Goal: Transaction & Acquisition: Purchase product/service

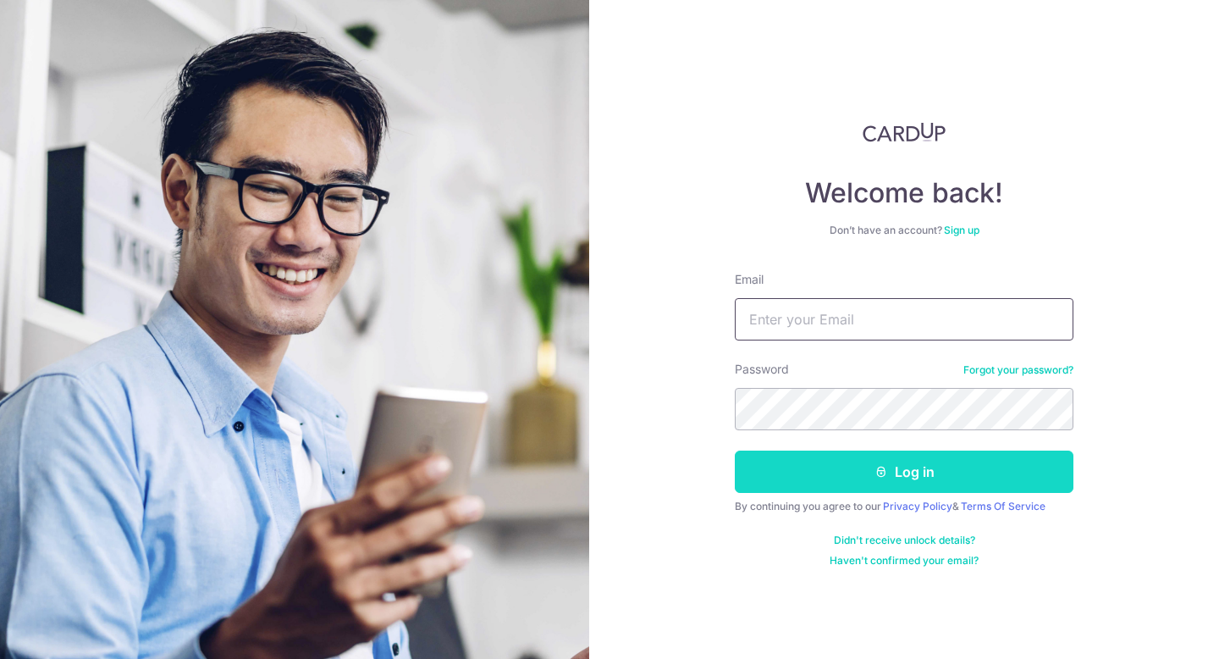
type input "ngocquy1692@gmail.com"
click at [800, 473] on button "Log in" at bounding box center [904, 471] width 339 height 42
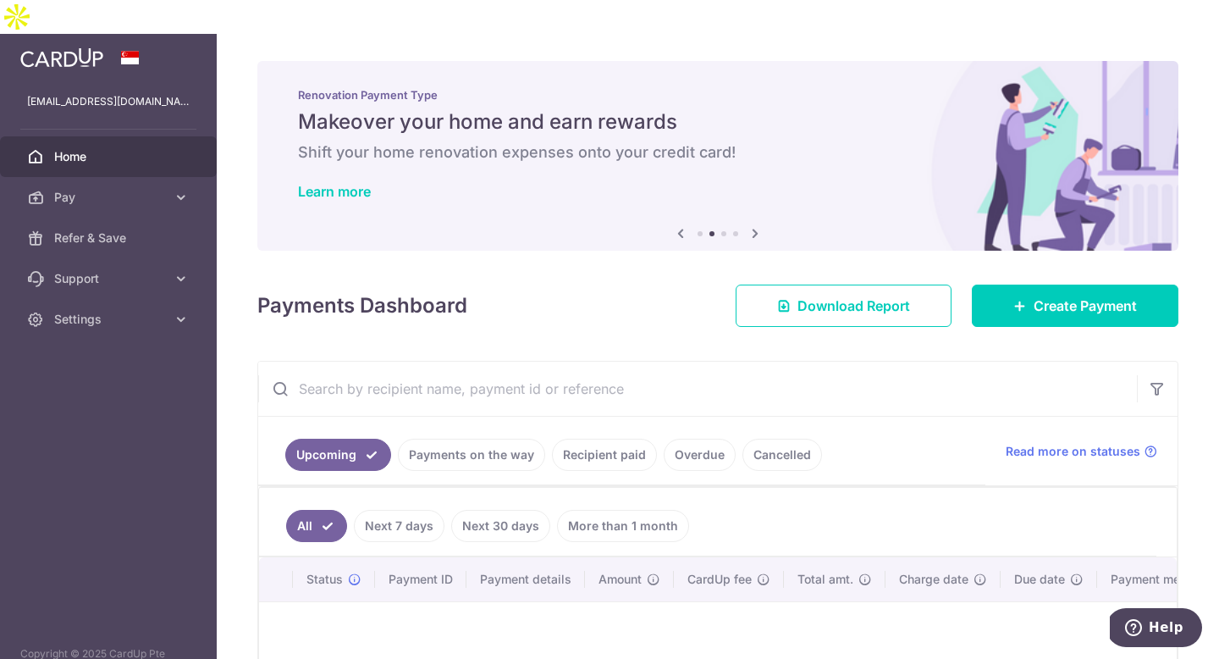
click at [677, 223] on icon at bounding box center [681, 233] width 20 height 21
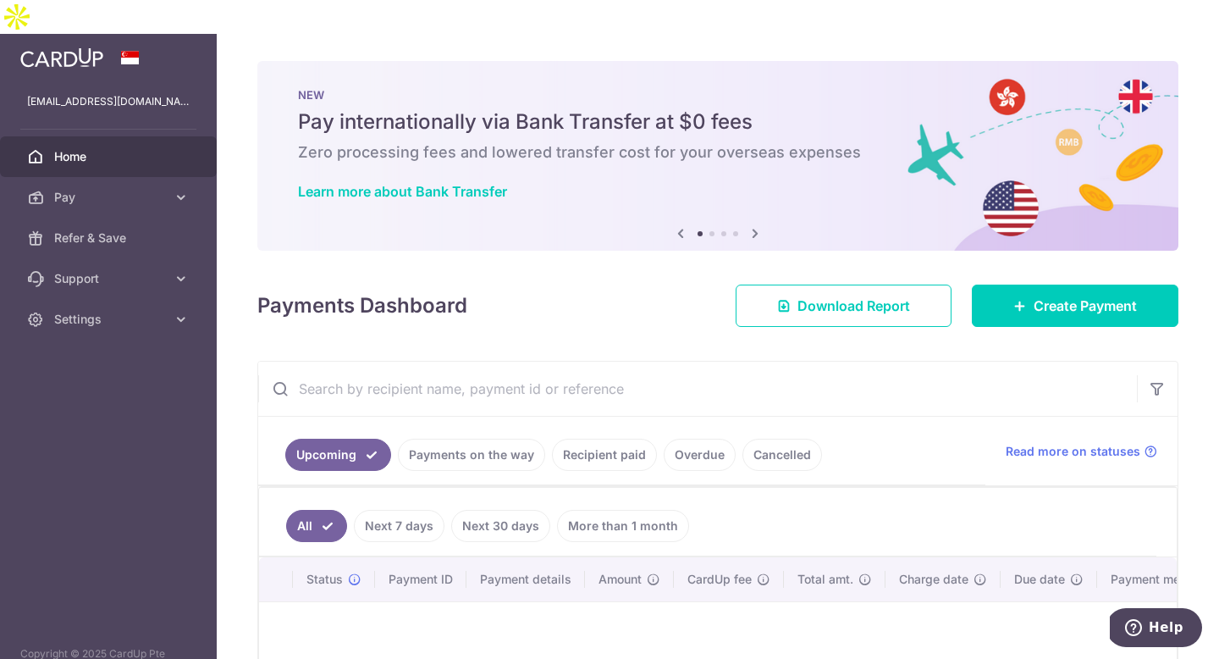
click at [393, 108] on h5 "Pay internationally via Bank Transfer at $0 fees" at bounding box center [718, 121] width 840 height 27
click at [388, 183] on link "Learn more about Bank Transfer" at bounding box center [402, 191] width 209 height 17
click at [130, 189] on span "Pay" at bounding box center [110, 197] width 112 height 17
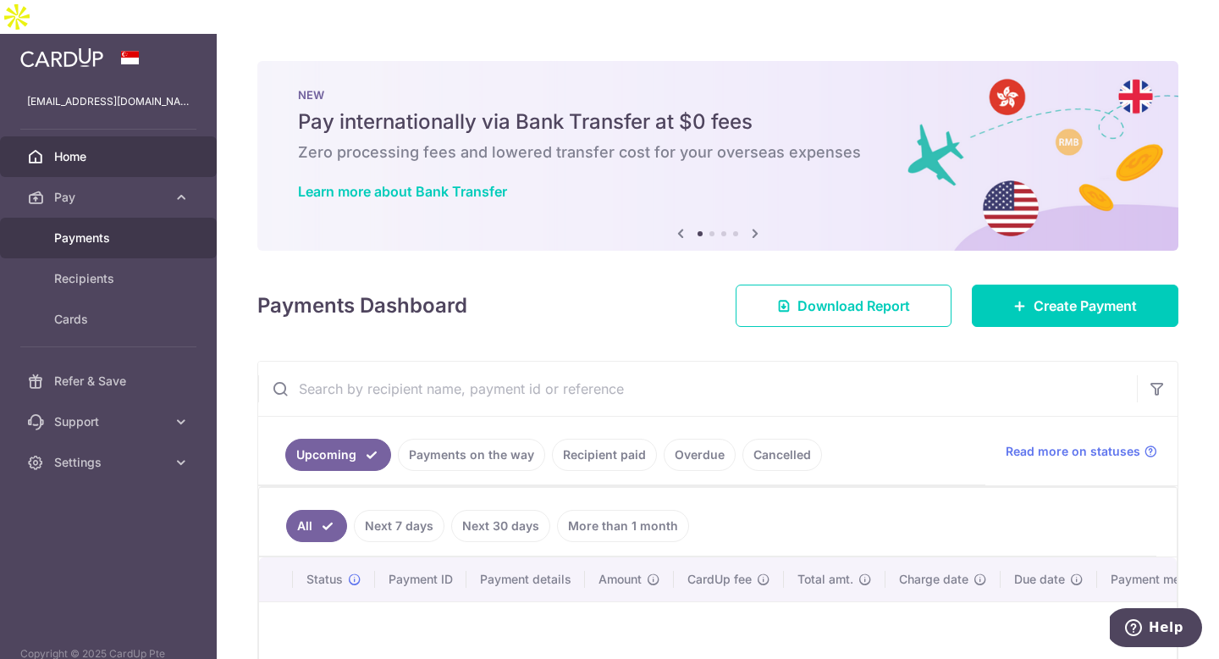
click at [87, 229] on span "Payments" at bounding box center [110, 237] width 112 height 17
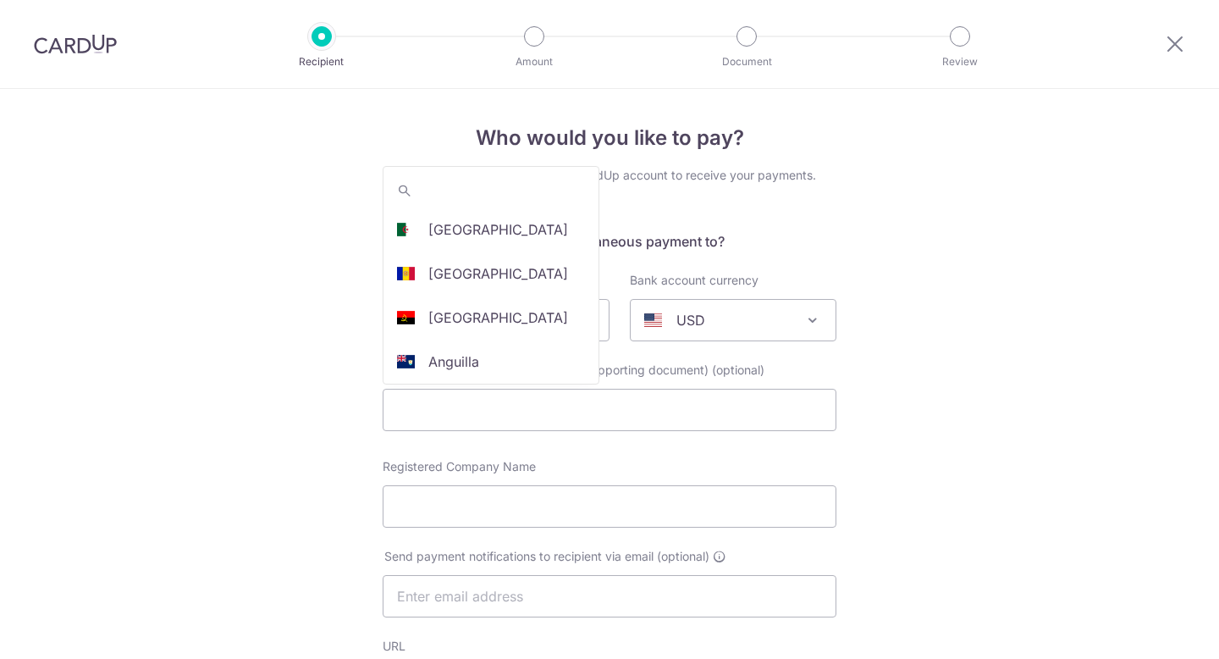
select select
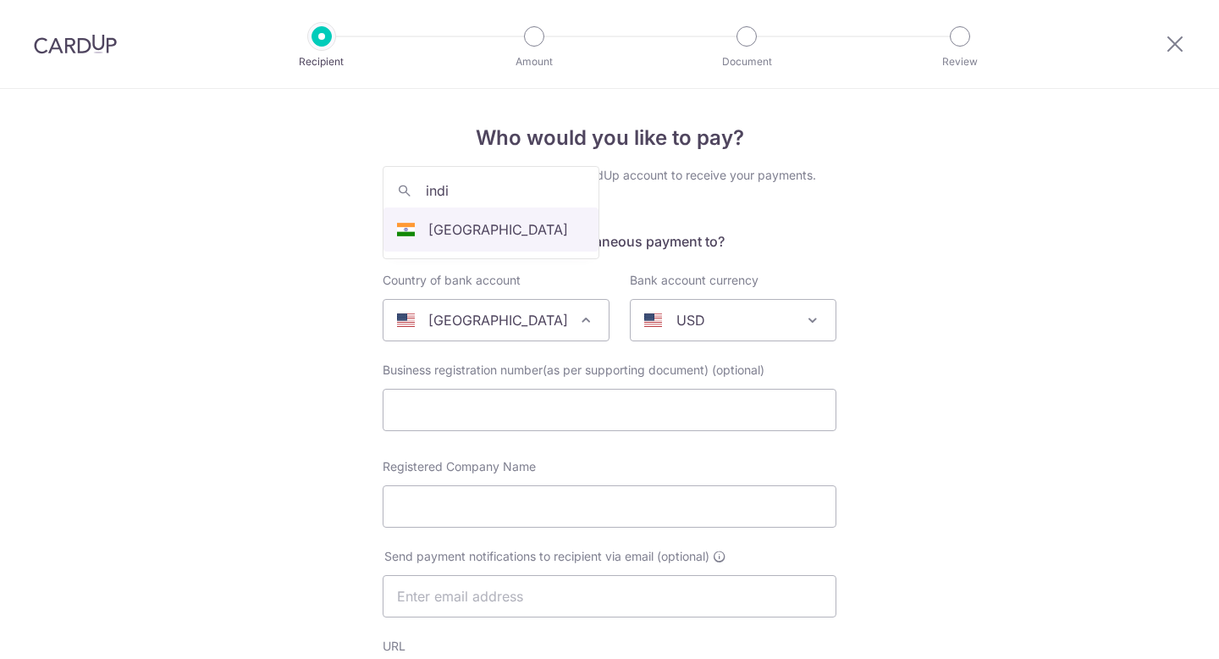
type input "india"
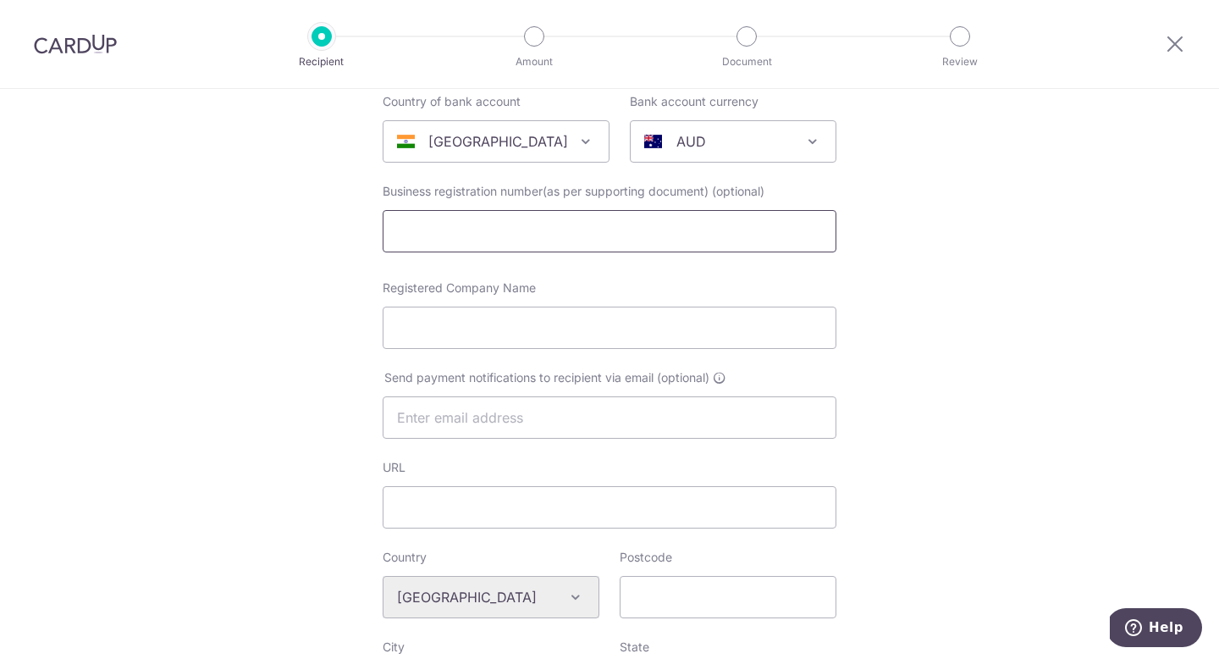
select select "105"
select select "India"
select select
click at [696, 160] on span "AUD" at bounding box center [733, 141] width 205 height 41
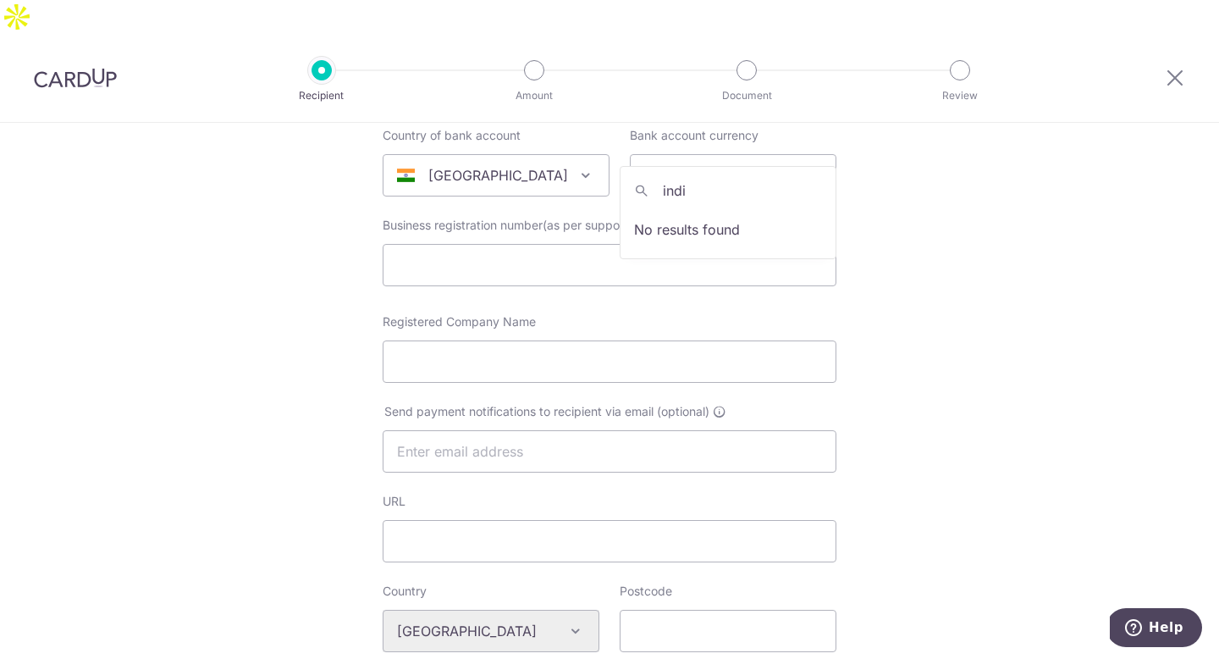
type input "india"
click at [686, 195] on input "india" at bounding box center [728, 191] width 215 height 34
type input "inr"
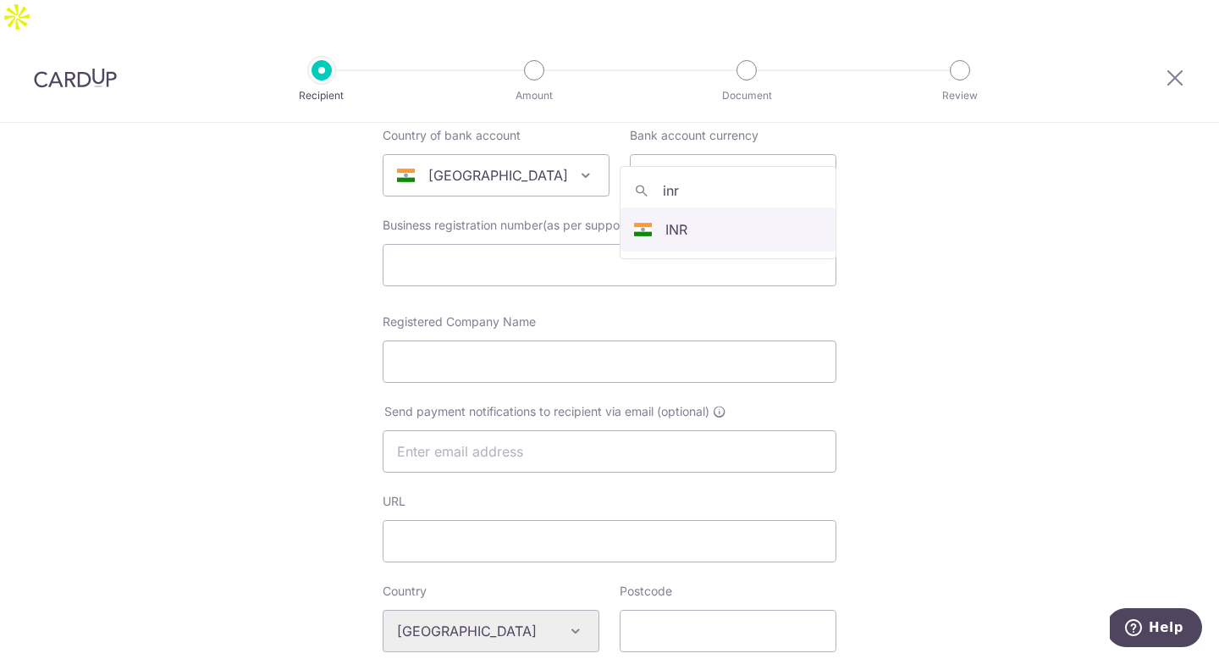
select select "6"
